Goal: Information Seeking & Learning: Learn about a topic

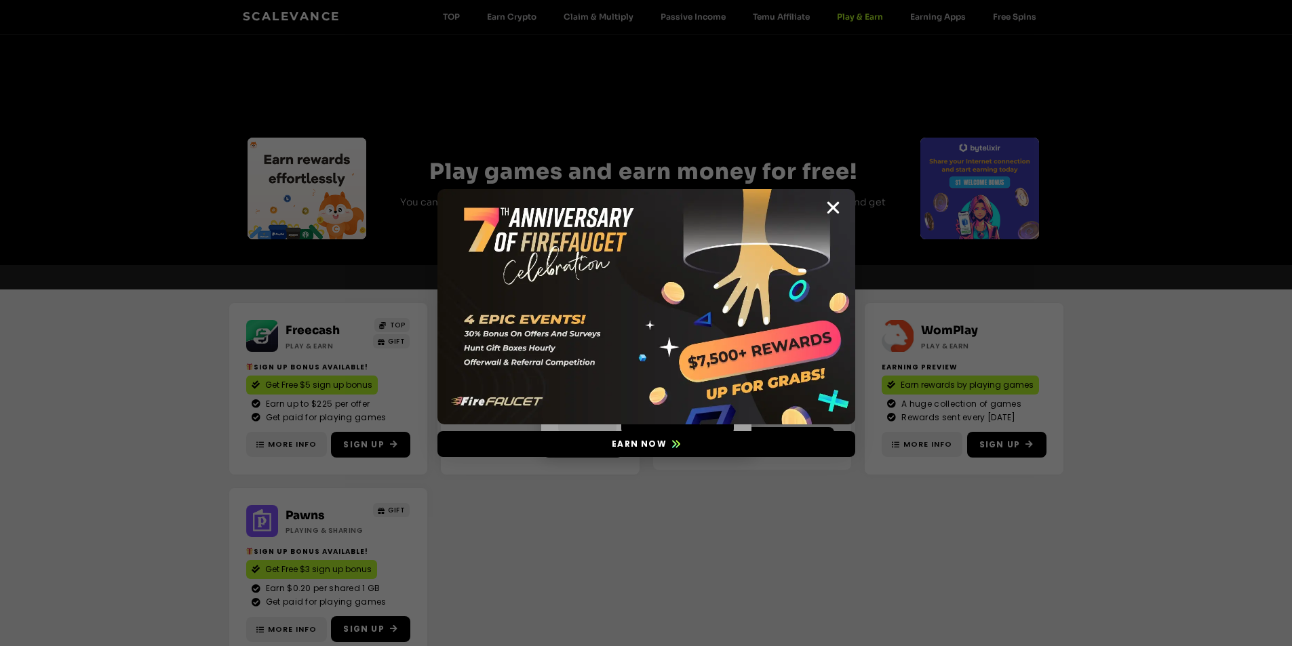
click at [835, 205] on icon "Close" at bounding box center [833, 207] width 17 height 17
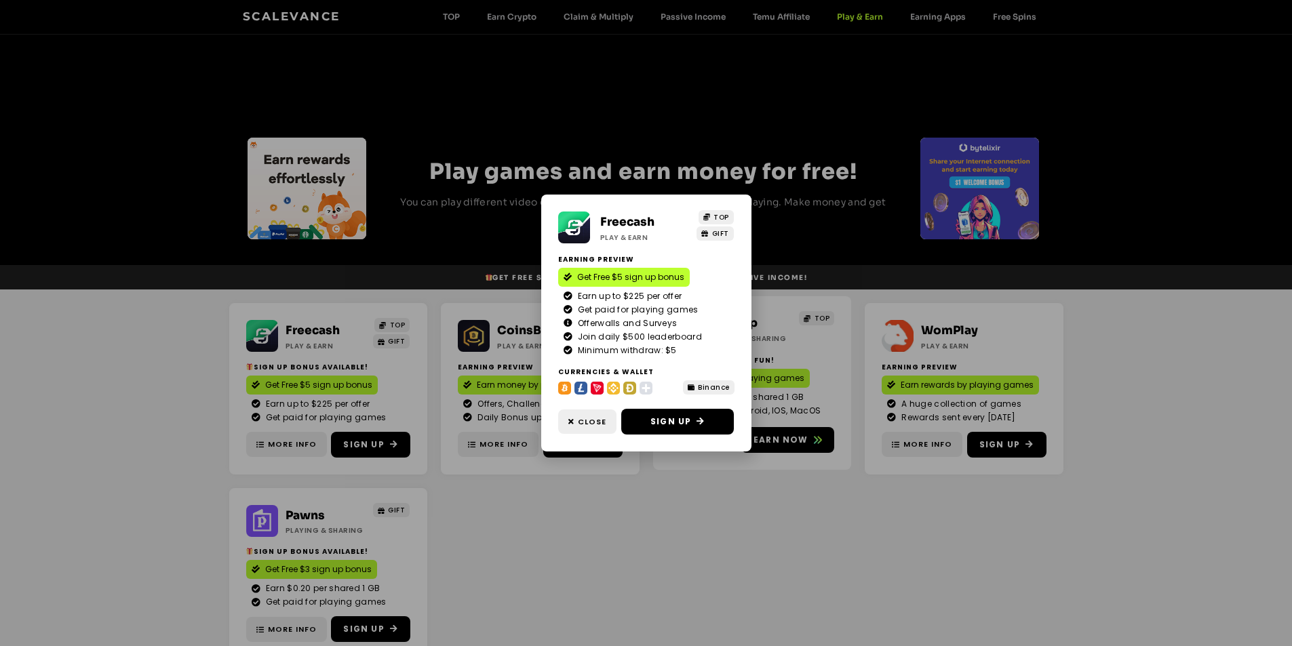
click at [827, 276] on div "Freecash Play & Earn TOP GIFT Earning Preview Get Free $5 sign up bonus Earn up…" at bounding box center [646, 323] width 1292 height 646
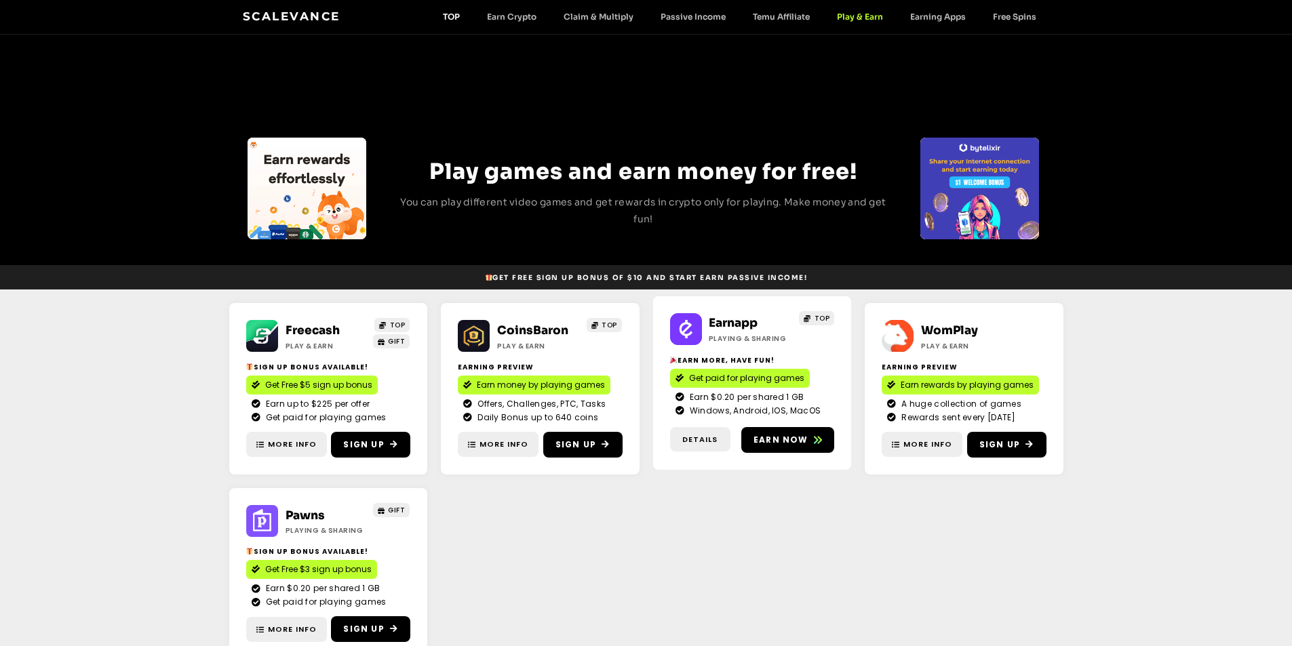
click at [450, 16] on link "TOP" at bounding box center [451, 17] width 44 height 10
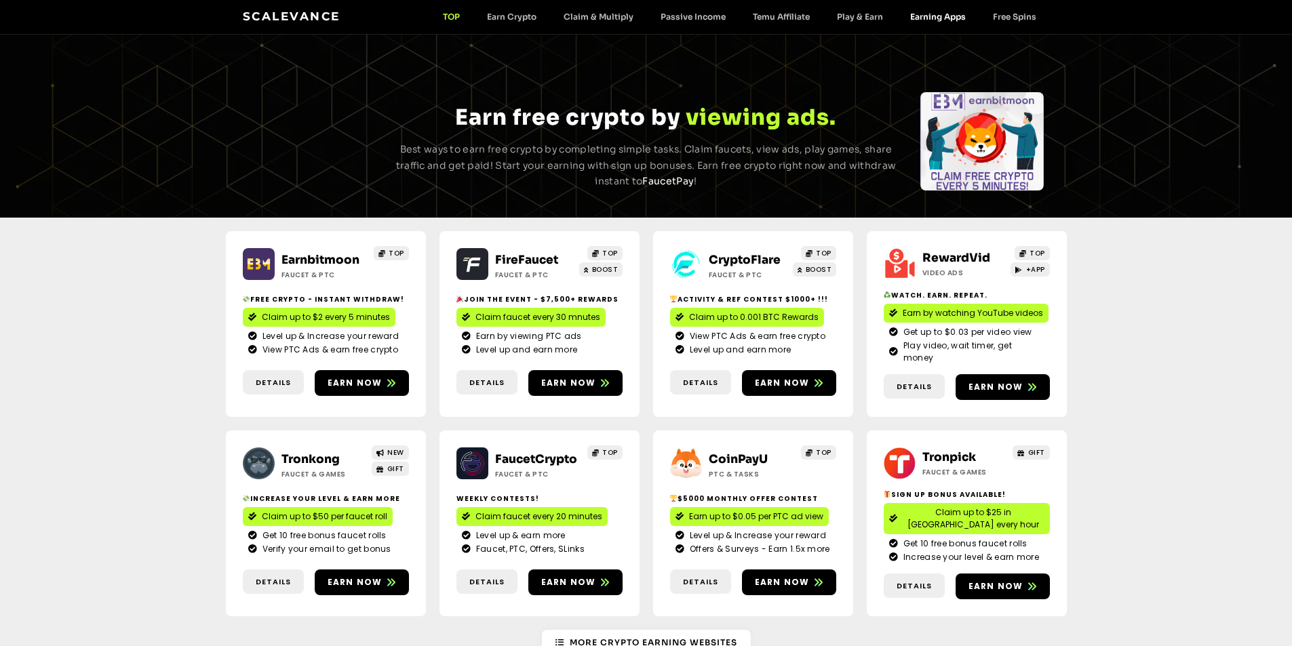
click at [950, 17] on link "Earning Apps" at bounding box center [938, 17] width 83 height 10
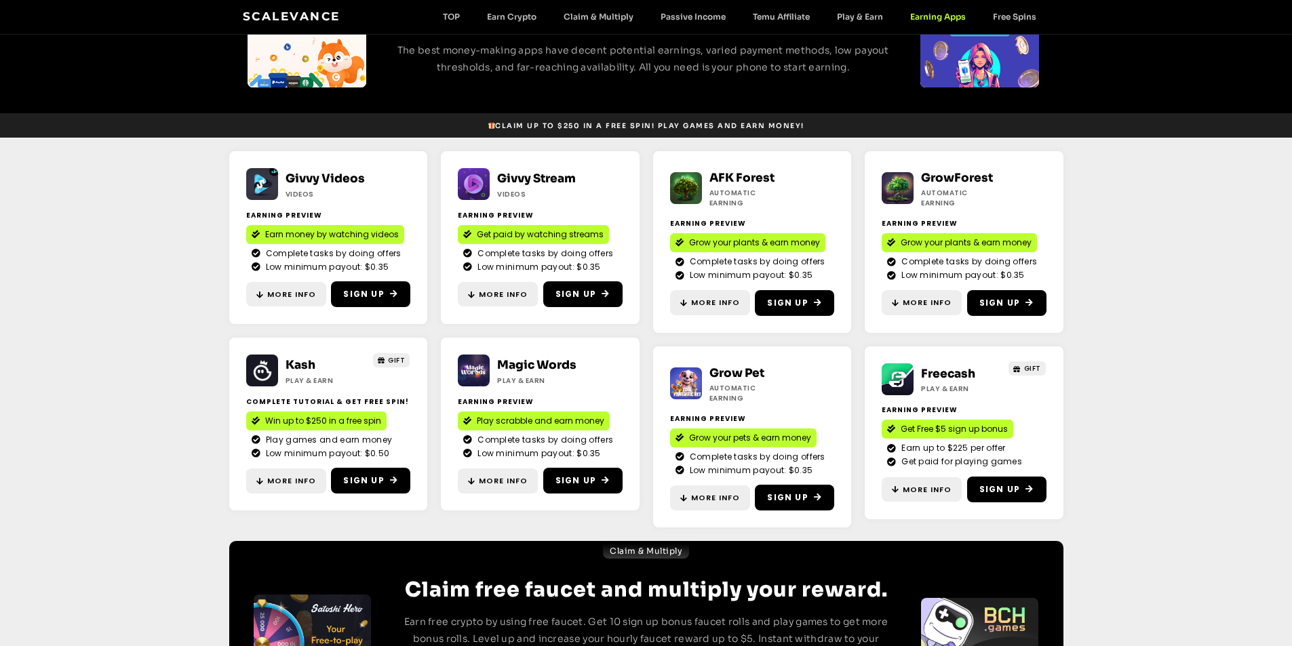
scroll to position [124, 0]
